Goal: Use online tool/utility: Utilize a website feature to perform a specific function

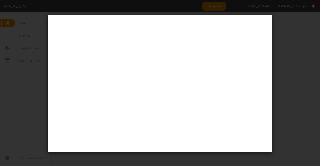
scroll to position [1, 0]
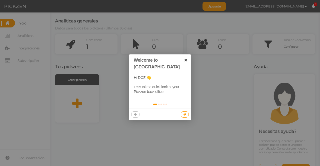
click at [186, 58] on link "×" at bounding box center [185, 60] width 11 height 11
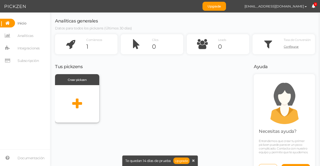
click at [73, 101] on icon at bounding box center [77, 104] width 10 height 13
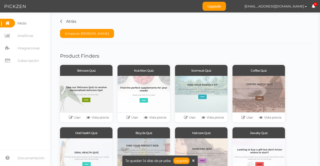
drag, startPoint x: 116, startPoint y: 45, endPoint x: 141, endPoint y: 46, distance: 25.1
click at [141, 46] on div "Product Finders Skincare Quiz Usar Vista previa Nutrition Quiz Usar Vista previ…" at bounding box center [185, 116] width 250 height 147
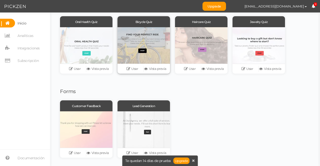
scroll to position [113, 0]
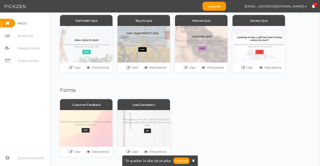
click at [194, 160] on icon at bounding box center [193, 161] width 3 height 4
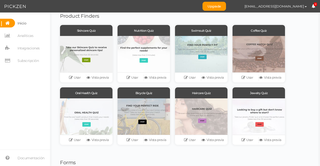
scroll to position [37, 0]
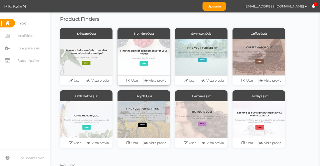
click at [146, 56] on div at bounding box center [144, 57] width 53 height 37
click at [131, 81] on icon at bounding box center [129, 81] width 5 height 4
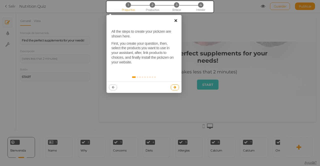
click at [176, 19] on link "×" at bounding box center [175, 20] width 11 height 11
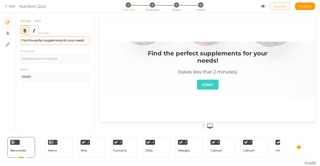
click at [57, 41] on strong "Find the perfect supplements for your needs!" at bounding box center [53, 41] width 62 height 4
drag, startPoint x: 120, startPoint y: 58, endPoint x: 139, endPoint y: 39, distance: 26.6
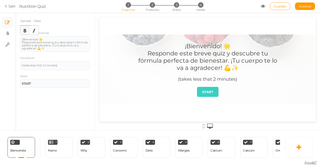
click at [24, 30] on icon "Bold" at bounding box center [25, 31] width 4 height 4
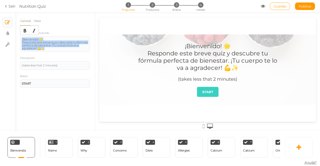
drag, startPoint x: 45, startPoint y: 48, endPoint x: 17, endPoint y: 36, distance: 30.5
click at [17, 36] on div "General [GEOGRAPHIC_DATA] Mensaje de bienvenida ¡Bienvenido! 🌟 Responde este br…" at bounding box center [55, 73] width 80 height 115
click at [24, 30] on icon "Bold" at bounding box center [25, 31] width 4 height 4
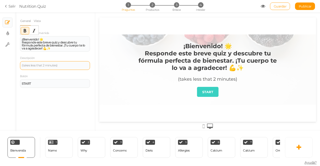
click at [63, 66] on div "(takes less that 2 minutes)" at bounding box center [55, 65] width 67 height 3
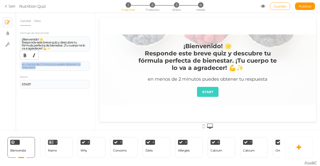
drag, startPoint x: 64, startPoint y: 67, endPoint x: 10, endPoint y: 63, distance: 54.5
click at [10, 63] on div "× Diapositivas × Ajustes de visualización × Ajustes General [GEOGRAPHIC_DATA] M…" at bounding box center [160, 72] width 320 height 119
click at [33, 56] on icon "Italic" at bounding box center [34, 56] width 4 height 4
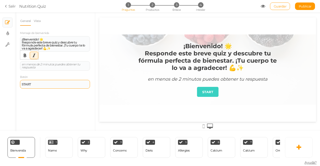
click at [40, 82] on div "START" at bounding box center [55, 84] width 70 height 9
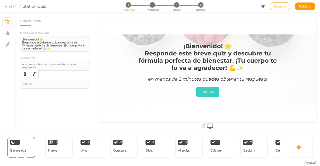
click at [37, 102] on div "General [GEOGRAPHIC_DATA] Mensaje de bienvenida ¡Bienvenido! 🌟 Responde este br…" at bounding box center [55, 73] width 80 height 115
click at [40, 19] on link "Vista" at bounding box center [38, 21] width 8 height 10
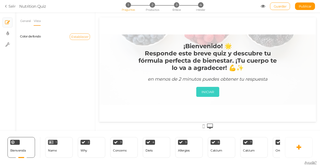
click at [82, 35] on span "Establecer" at bounding box center [79, 37] width 17 height 4
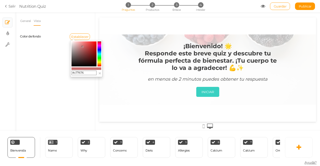
type input "#c47474"
drag, startPoint x: 95, startPoint y: 44, endPoint x: 82, endPoint y: 47, distance: 13.5
click at [82, 47] on colorpicker-saturation at bounding box center [84, 54] width 25 height 25
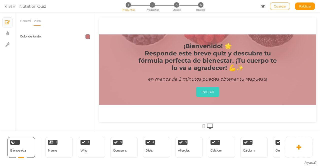
click at [87, 38] on span at bounding box center [88, 37] width 5 height 5
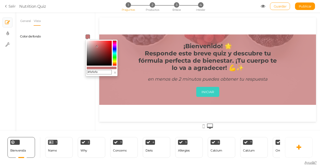
type input "#ffffff"
drag, startPoint x: 89, startPoint y: 43, endPoint x: 80, endPoint y: 35, distance: 11.7
click at [80, 35] on body "× Close A wider screen is needed to use the Pickzen builder Salir Nutrition Qui…" at bounding box center [160, 83] width 320 height 166
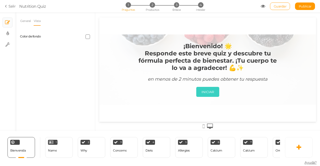
click at [80, 35] on div at bounding box center [74, 37] width 39 height 5
click at [3, 32] on link "× Ajustes de visualización" at bounding box center [8, 34] width 10 height 10
select select "2"
select select "montserrat"
select select "fade"
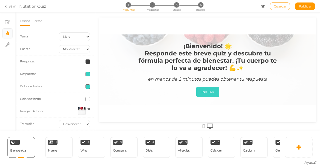
scroll to position [3, 0]
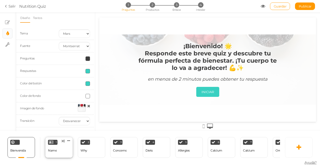
click at [51, 149] on div "Name" at bounding box center [52, 151] width 9 height 4
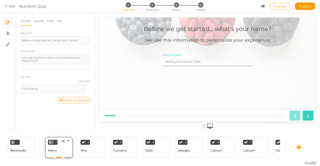
scroll to position [0, 0]
click at [50, 41] on div "Before we get started... what's your name?" at bounding box center [55, 40] width 67 height 3
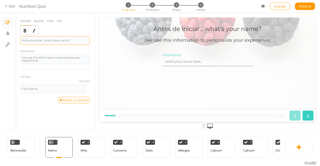
click at [71, 38] on div "Antes de iniciar... what's your name?" at bounding box center [55, 40] width 70 height 9
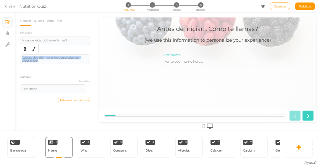
drag, startPoint x: 45, startPoint y: 62, endPoint x: 13, endPoint y: 52, distance: 33.3
click at [13, 52] on div "× Diapositivas × Ajustes de visualización × Ajustes General Ajustes [GEOGRAPHIC…" at bounding box center [160, 72] width 320 height 119
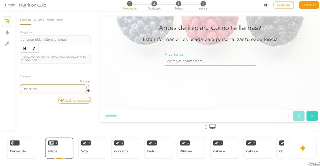
click at [38, 88] on div "First Name" at bounding box center [53, 89] width 63 height 3
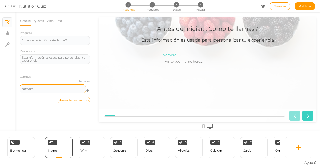
click at [47, 109] on div "General Ajustes [GEOGRAPHIC_DATA] Info Pregunta Antes de iniciar... Cómo te lla…" at bounding box center [55, 73] width 80 height 115
click at [187, 61] on input "Nombre" at bounding box center [208, 61] width 90 height 9
click at [203, 61] on input "Nombre" at bounding box center [208, 61] width 90 height 9
drag, startPoint x: 76, startPoint y: 42, endPoint x: 19, endPoint y: 42, distance: 56.6
click at [19, 42] on div "General Ajustes [GEOGRAPHIC_DATA] Info Pregunta Antes de iniciar... Cómo te lla…" at bounding box center [55, 73] width 80 height 115
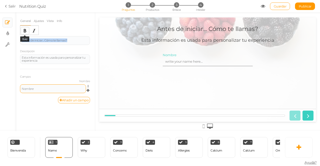
click at [25, 33] on button "Bold" at bounding box center [25, 30] width 8 height 7
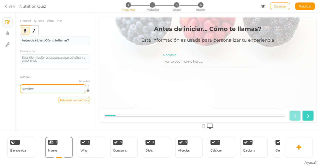
click at [42, 104] on div "General Ajustes [GEOGRAPHIC_DATA] Info Pregunta Antes de iniciar... Cómo te lla…" at bounding box center [55, 73] width 80 height 115
click at [84, 151] on div "Why" at bounding box center [84, 151] width 7 height 9
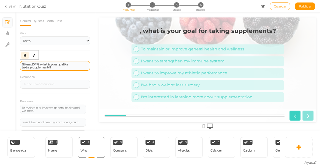
click at [64, 67] on div "%form:104%, what is your goal for taking supplements?" at bounding box center [55, 66] width 67 height 6
drag, startPoint x: 64, startPoint y: 67, endPoint x: 20, endPoint y: 63, distance: 43.7
click at [20, 63] on div "%form:104%, what is your goal for taking supplements?" at bounding box center [55, 66] width 70 height 10
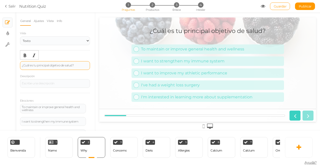
click at [74, 65] on div "¿Cuál es tu principal objetivo de salud?" at bounding box center [55, 65] width 67 height 3
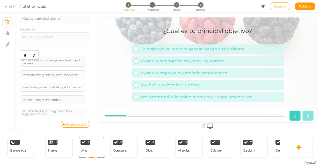
scroll to position [47, 0]
drag, startPoint x: 53, startPoint y: 63, endPoint x: 17, endPoint y: 58, distance: 36.9
click at [17, 58] on div "General Ajustes [GEOGRAPHIC_DATA] Info Vista Texto Imágenes Deslizador Desplega…" at bounding box center [55, 73] width 80 height 115
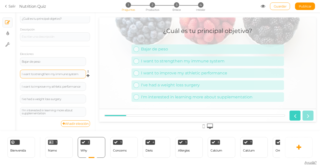
click at [52, 71] on div "I want to strengthen my immune system" at bounding box center [53, 74] width 66 height 9
drag, startPoint x: 54, startPoint y: 73, endPoint x: 83, endPoint y: 76, distance: 29.7
click at [83, 76] on div "I want to strengthen my immune system Ajustes Eliminar" at bounding box center [55, 76] width 70 height 13
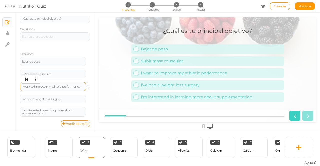
click at [63, 86] on div "I want to improve my athletic performance" at bounding box center [53, 86] width 63 height 3
click at [66, 100] on div "I've had a weight loss surgery" at bounding box center [53, 99] width 63 height 3
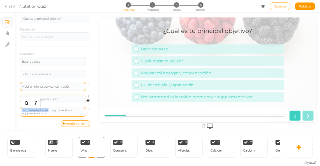
drag, startPoint x: 48, startPoint y: 111, endPoint x: 21, endPoint y: 110, distance: 26.5
click at [21, 110] on div "I'm interested in learning more about supplementation" at bounding box center [53, 112] width 66 height 10
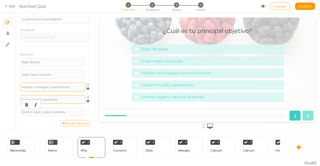
click at [74, 121] on link "Añadir elección" at bounding box center [75, 123] width 29 height 7
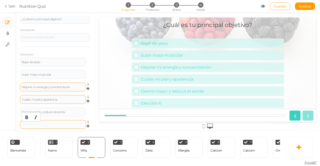
click at [67, 123] on div at bounding box center [53, 124] width 63 height 3
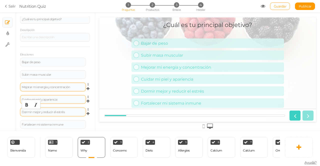
click at [77, 113] on div "Dormir mejor y reducir el estrés" at bounding box center [53, 112] width 63 height 3
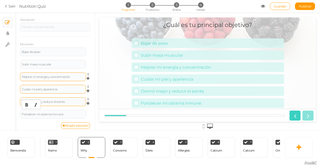
scroll to position [59, 0]
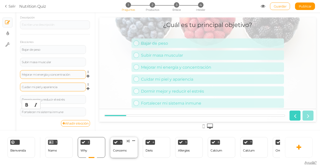
click at [117, 147] on div "Concerns" at bounding box center [120, 151] width 14 height 9
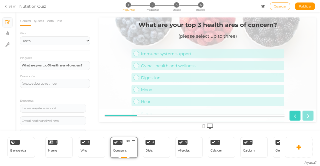
scroll to position [0, 0]
click at [91, 146] on div "2 Why × Define las condiciones para mostrar esta diapositiva. Clonar Cambiar ti…" at bounding box center [92, 147] width 28 height 21
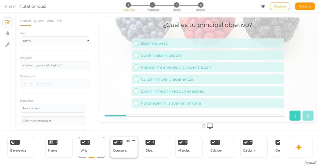
click at [121, 149] on div "Concerns" at bounding box center [120, 151] width 14 height 4
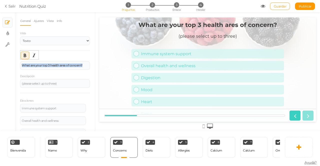
drag, startPoint x: 84, startPoint y: 66, endPoint x: 10, endPoint y: 64, distance: 73.9
click at [10, 64] on div "× Diapositivas × Ajustes de visualización × Ajustes General Ajustes [GEOGRAPHIC…" at bounding box center [160, 72] width 320 height 119
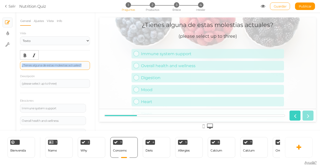
drag, startPoint x: 82, startPoint y: 65, endPoint x: 21, endPoint y: 66, distance: 60.8
click at [21, 66] on div "¿Tienes alguna de estas molestias actuales?" at bounding box center [55, 65] width 70 height 9
click at [25, 56] on icon "Bold" at bounding box center [25, 56] width 4 height 4
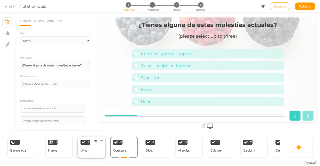
click at [88, 149] on div "2 Why × Define las condiciones para mostrar esta diapositiva. Clonar Cambiar ti…" at bounding box center [92, 147] width 28 height 21
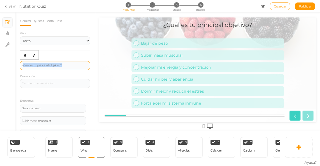
drag, startPoint x: 71, startPoint y: 67, endPoint x: 23, endPoint y: 65, distance: 48.6
click at [23, 65] on div "¿Cuál es tu principal objetivo?" at bounding box center [55, 65] width 70 height 9
click at [76, 63] on div "¿Cuál es tu principal objetivo?" at bounding box center [55, 65] width 70 height 9
drag, startPoint x: 73, startPoint y: 65, endPoint x: 9, endPoint y: 68, distance: 63.7
click at [9, 68] on div "× Diapositivas × Ajustes de visualización × Ajustes General Ajustes [GEOGRAPHIC…" at bounding box center [160, 72] width 320 height 119
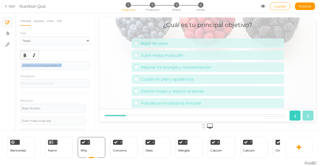
click at [27, 53] on button "Bold" at bounding box center [25, 55] width 8 height 7
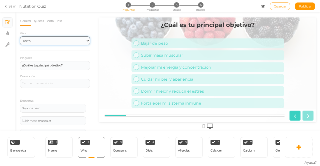
click at [84, 41] on select "Texto Imágenes Deslizador Desplegable" at bounding box center [55, 41] width 70 height 9
click at [20, 37] on select "Texto Imágenes Deslizador Desplegable" at bounding box center [55, 41] width 70 height 9
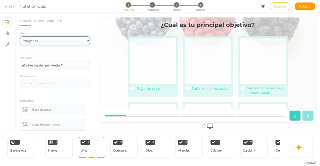
click at [77, 38] on select "Texto Imágenes Deslizador Desplegable" at bounding box center [55, 41] width 70 height 9
click at [20, 37] on select "Texto Imágenes Deslizador Desplegable" at bounding box center [55, 41] width 70 height 9
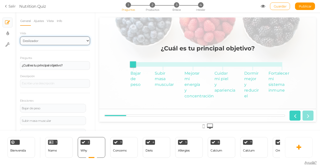
click at [84, 38] on select "Texto Imágenes Deslizador Desplegable" at bounding box center [55, 41] width 70 height 9
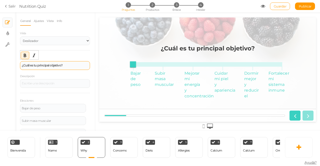
click at [61, 70] on div "¿Cuál es tu principal objetivo?" at bounding box center [55, 65] width 70 height 9
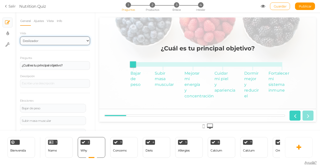
click at [84, 39] on select "Texto Imágenes Deslizador Desplegable" at bounding box center [55, 41] width 70 height 9
select select "1002"
click at [20, 37] on select "Texto Imágenes Deslizador Desplegable" at bounding box center [55, 41] width 70 height 9
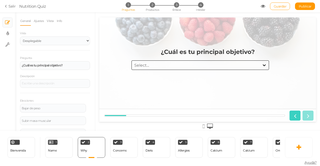
click at [181, 63] on div "Select..." at bounding box center [196, 66] width 128 height 6
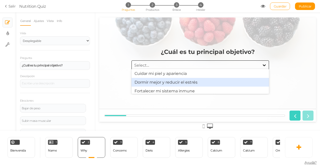
scroll to position [30, 0]
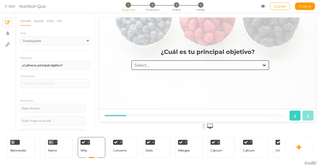
click at [139, 51] on div "¿Cuál es tu principal objetivo?" at bounding box center [208, 54] width 153 height 12
click at [126, 150] on div "3 Concerns × Define las condiciones para mostrar esta diapositiva. Clonar Cambi…" at bounding box center [124, 147] width 28 height 21
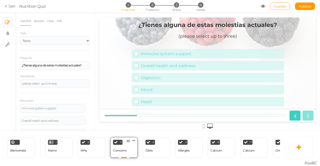
scroll to position [0, 0]
click at [134, 57] on link "Immune system support" at bounding box center [208, 54] width 153 height 10
click at [134, 62] on link "Overall health and wellness" at bounding box center [208, 66] width 153 height 10
click at [137, 74] on link "Digestion" at bounding box center [208, 78] width 153 height 10
click at [136, 85] on link "Mood" at bounding box center [208, 90] width 153 height 10
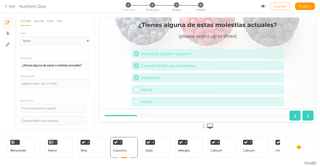
click at [137, 75] on link "Digestion" at bounding box center [208, 78] width 153 height 10
click at [135, 68] on div at bounding box center [137, 66] width 6 height 6
click at [136, 55] on div at bounding box center [137, 54] width 6 height 6
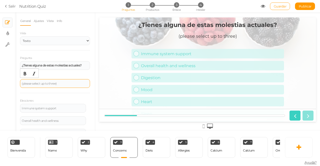
click at [55, 82] on div "(please select up to three)" at bounding box center [55, 83] width 67 height 3
drag, startPoint x: 70, startPoint y: 107, endPoint x: 0, endPoint y: 105, distance: 70.1
click at [0, 105] on div "× Diapositivas × Ajustes de visualización × Ajustes General Ajustes [GEOGRAPHIC…" at bounding box center [160, 72] width 320 height 119
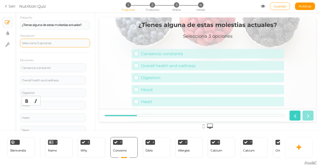
scroll to position [42, 0]
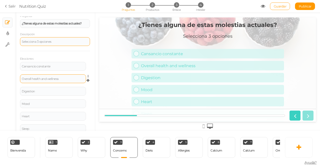
click at [69, 75] on div "Overall health and wellness" at bounding box center [53, 79] width 66 height 9
click at [64, 78] on div "Overall health and wellness" at bounding box center [53, 79] width 63 height 3
click at [66, 93] on div "Digestion" at bounding box center [53, 91] width 63 height 3
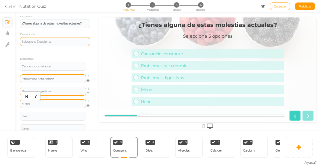
click at [74, 104] on div "Mood" at bounding box center [53, 104] width 63 height 3
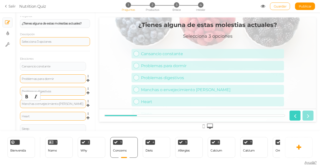
click at [56, 115] on div "Heart" at bounding box center [53, 116] width 63 height 3
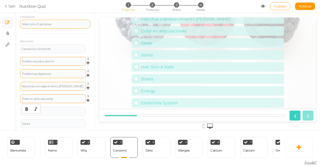
scroll to position [0, 0]
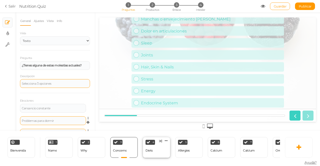
click at [148, 151] on div "Diets" at bounding box center [149, 151] width 7 height 9
